Goal: Entertainment & Leisure: Browse casually

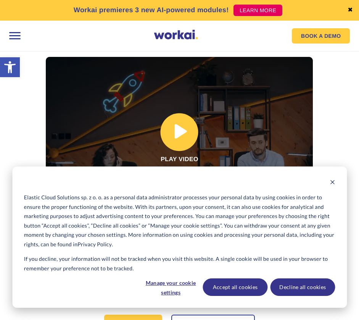
click at [182, 129] on link at bounding box center [179, 132] width 267 height 151
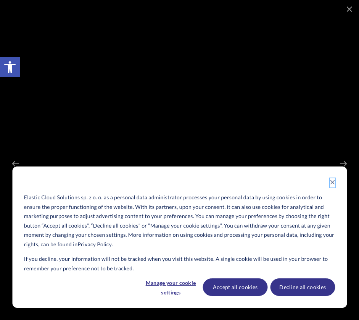
click at [332, 180] on icon "Dismiss cookie banner" at bounding box center [332, 182] width 5 height 5
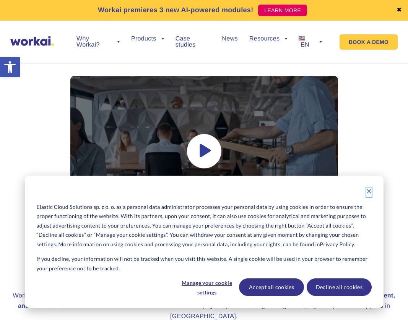
click at [359, 192] on icon "Dismiss cookie banner" at bounding box center [368, 191] width 4 height 4
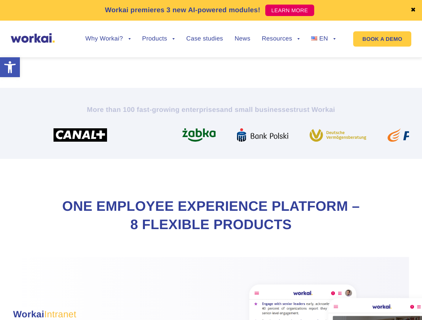
scroll to position [497, 0]
